Goal: Information Seeking & Learning: Find specific page/section

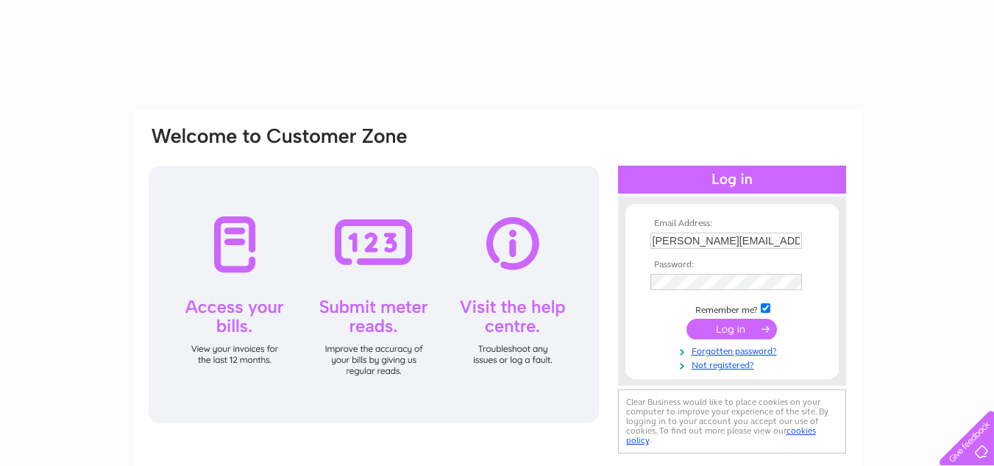
click at [736, 331] on input "submit" at bounding box center [731, 329] width 90 height 21
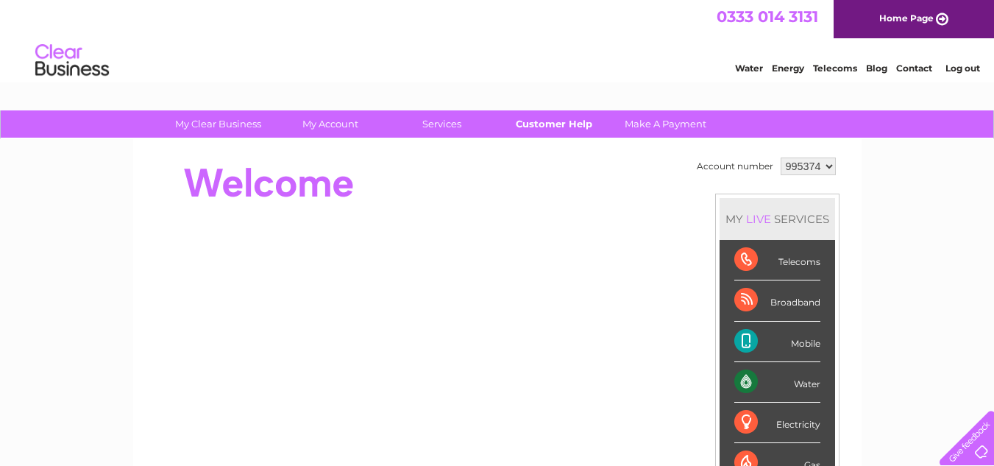
click at [548, 128] on link "Customer Help" at bounding box center [553, 123] width 121 height 27
